Goal: Check status

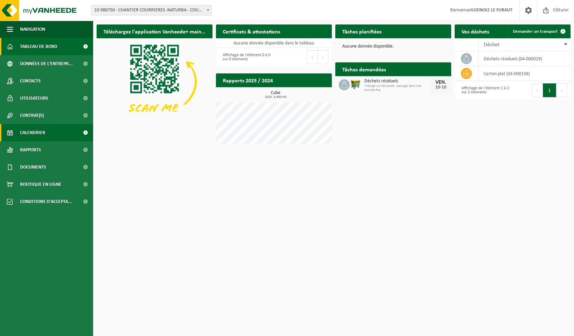
click at [39, 129] on span "Calendrier" at bounding box center [32, 132] width 25 height 17
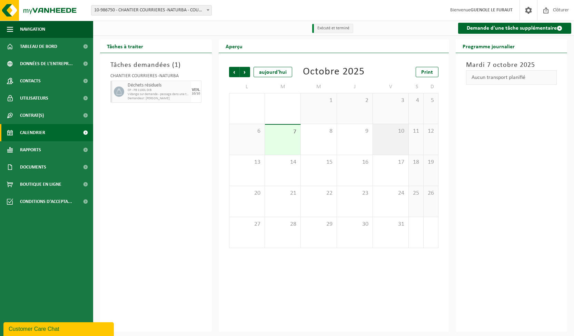
click at [384, 142] on div "10" at bounding box center [391, 139] width 36 height 31
click at [142, 90] on span "CP - PB 1100L DIB" at bounding box center [159, 90] width 62 height 4
click at [153, 95] on span "Vidange sur demande - passage dans une tournée fixe" at bounding box center [159, 94] width 62 height 4
drag, startPoint x: 160, startPoint y: 95, endPoint x: 182, endPoint y: 96, distance: 21.7
click at [182, 96] on span "Vidange sur demande - passage dans une tournée fixe" at bounding box center [159, 94] width 62 height 4
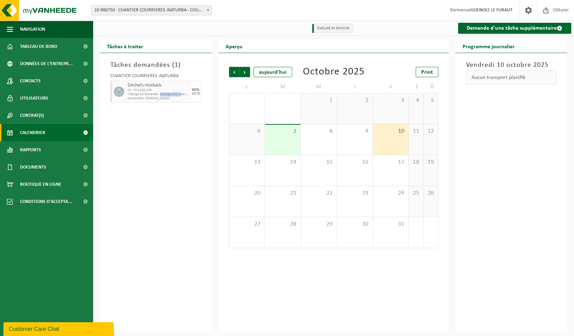
click at [182, 96] on span "Vidange sur demande - passage dans une tournée fixe" at bounding box center [159, 94] width 62 height 4
click at [386, 142] on div "10" at bounding box center [391, 139] width 36 height 31
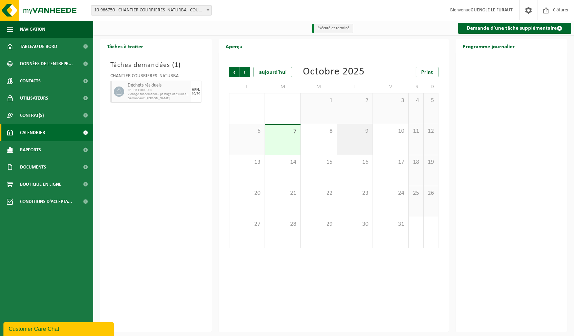
click at [362, 141] on div "9" at bounding box center [355, 139] width 36 height 31
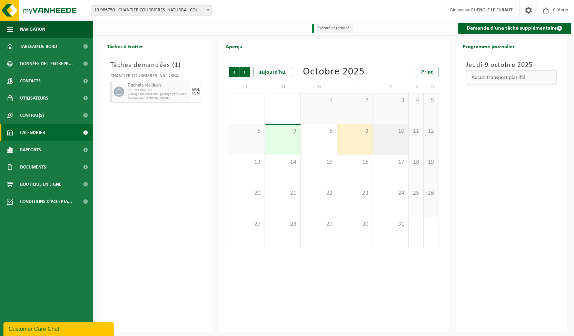
click at [388, 140] on div "10" at bounding box center [391, 139] width 36 height 31
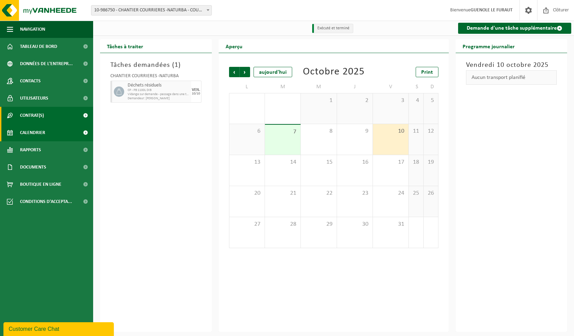
click at [47, 109] on link "Contrat(s)" at bounding box center [46, 115] width 93 height 17
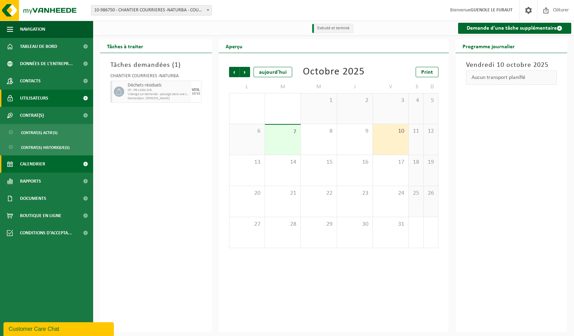
click at [47, 95] on span "Utilisateurs" at bounding box center [34, 98] width 28 height 17
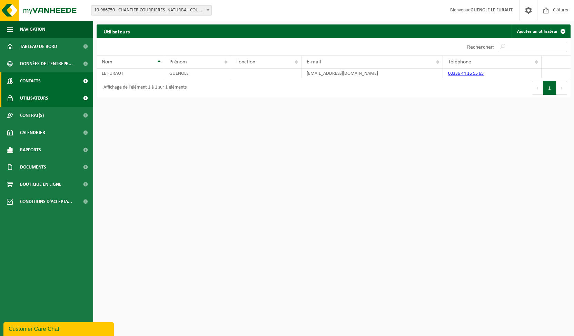
click at [40, 76] on span "Contacts" at bounding box center [30, 80] width 21 height 17
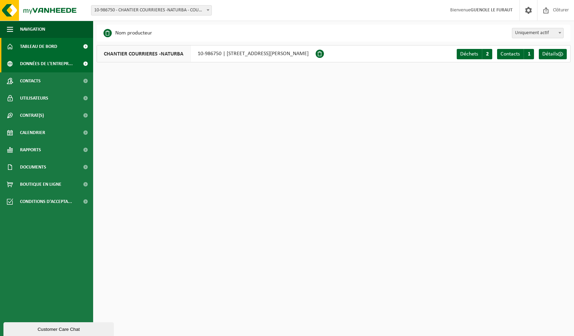
click at [50, 51] on span "Tableau de bord" at bounding box center [38, 46] width 37 height 17
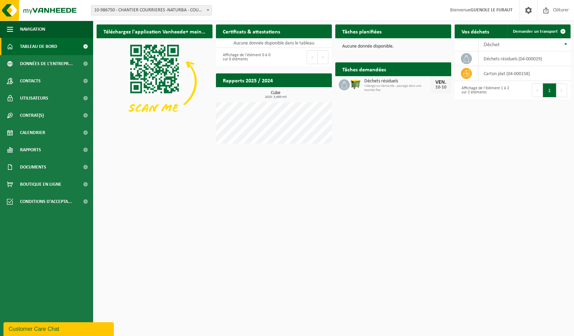
click at [415, 87] on span "Vidange sur demande - passage dans une tournée fixe" at bounding box center [397, 88] width 66 height 8
